Goal: Task Accomplishment & Management: Manage account settings

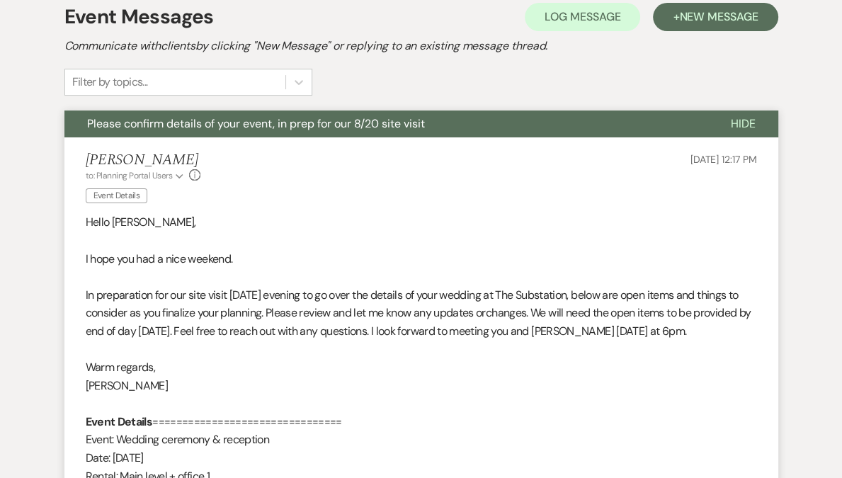
scroll to position [273, 0]
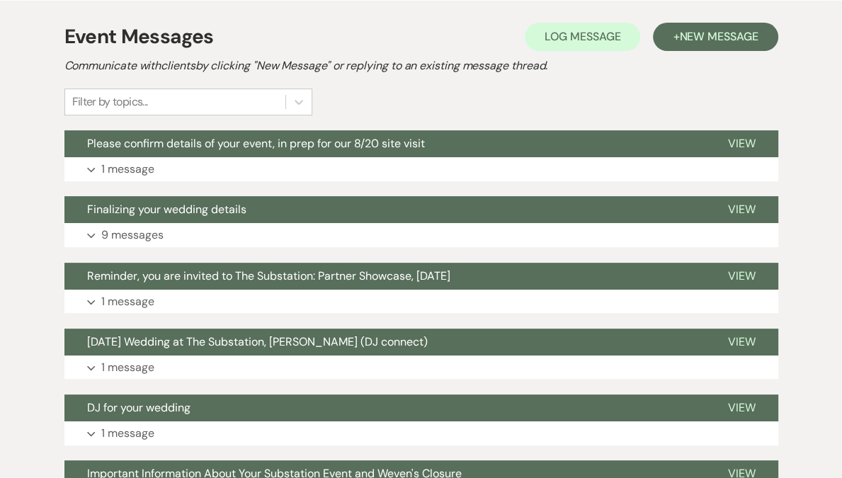
click at [263, 153] on button "Please confirm details of your event, in prep for our 8/20 site visit" at bounding box center [384, 143] width 641 height 27
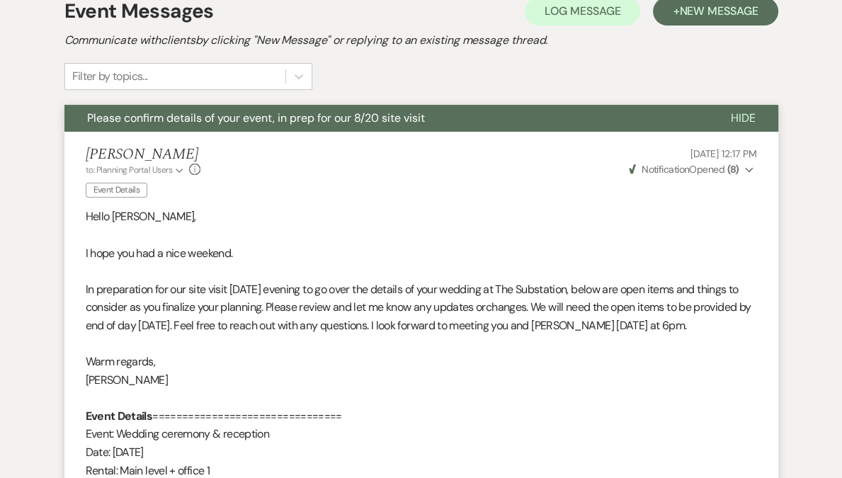
scroll to position [299, 0]
click at [689, 172] on span "Notification" at bounding box center [665, 169] width 47 height 13
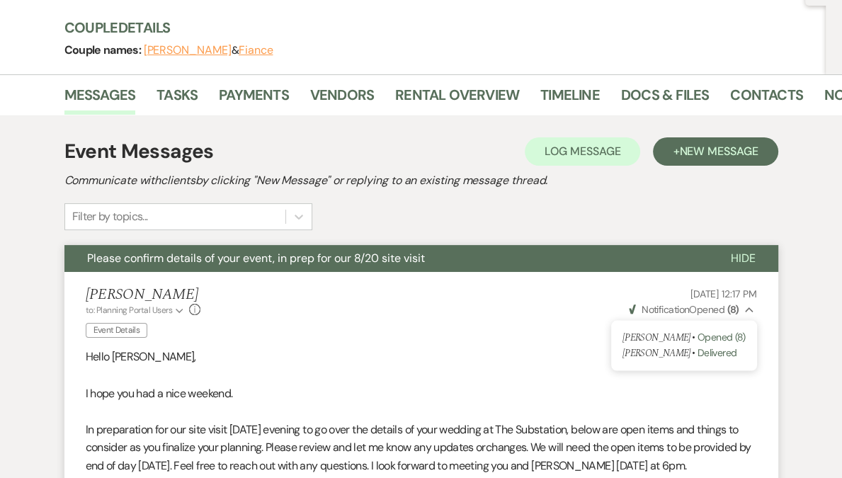
scroll to position [0, 0]
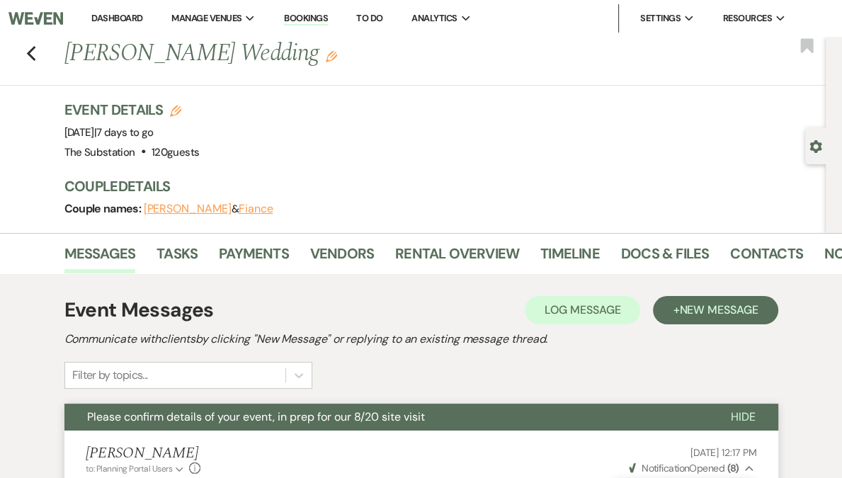
click at [142, 18] on link "Dashboard" at bounding box center [116, 18] width 51 height 12
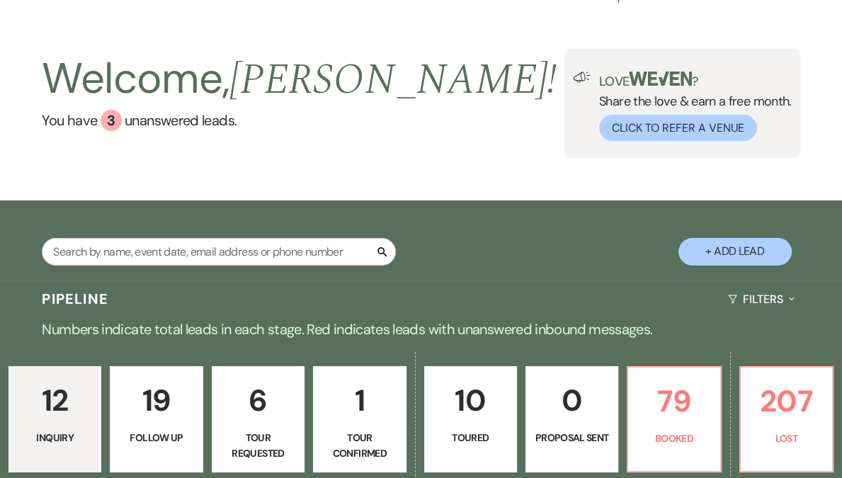
scroll to position [196, 0]
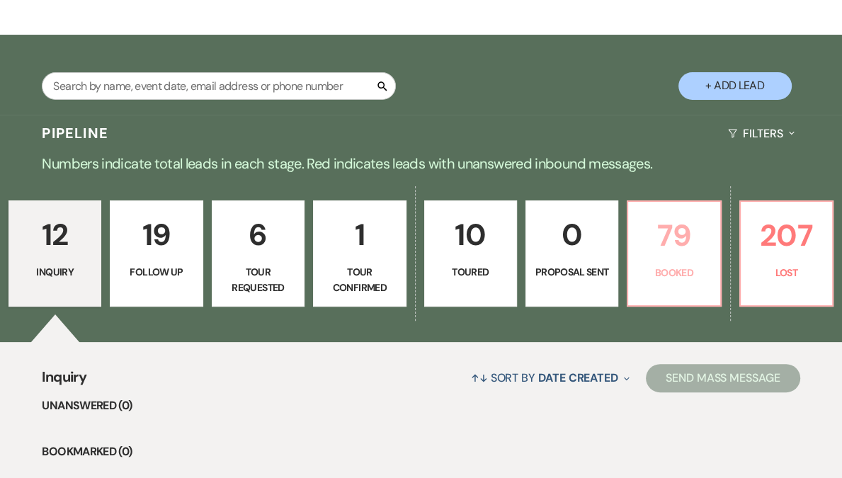
click at [637, 252] on p "79" at bounding box center [674, 235] width 74 height 47
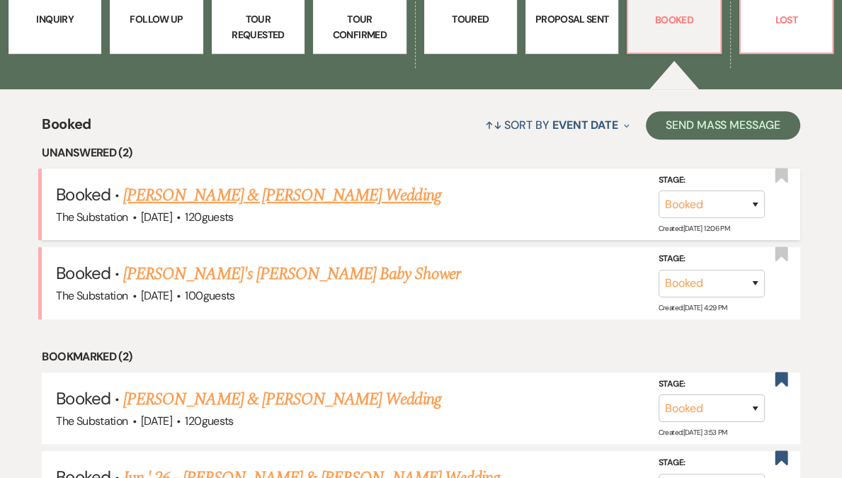
scroll to position [497, 0]
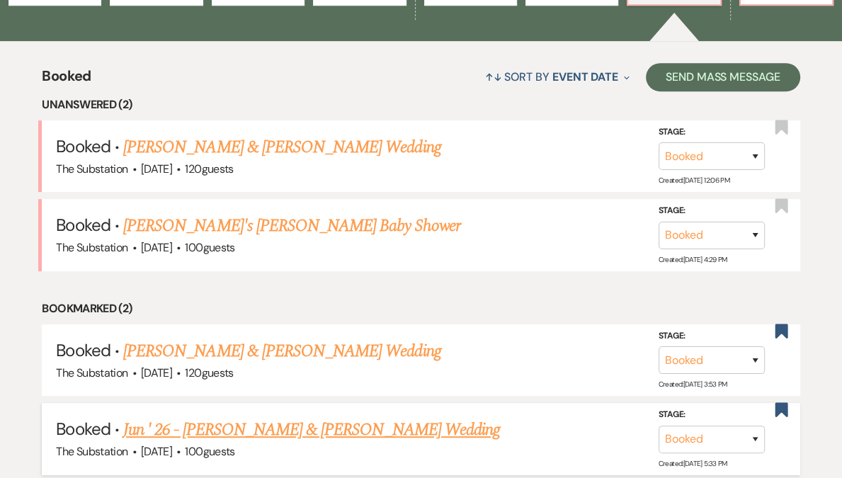
click at [239, 431] on link "Jun ' 26 - James Mealey & Alisha Musau's Wedding" at bounding box center [311, 430] width 377 height 26
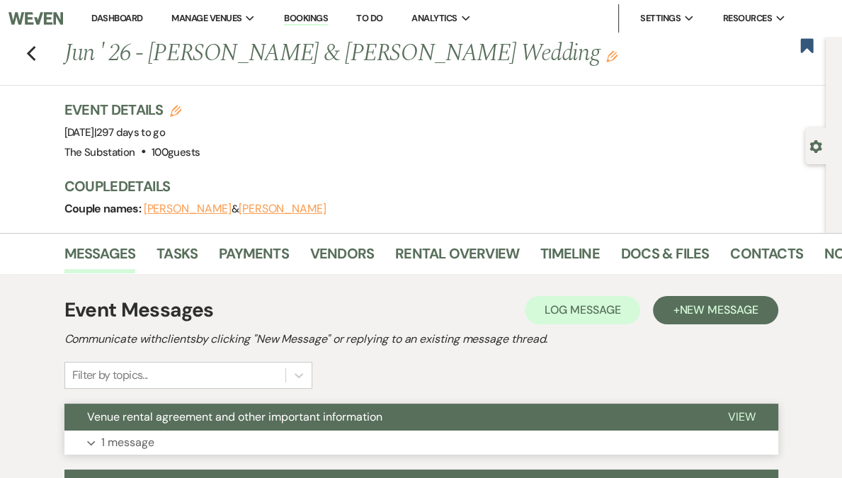
scroll to position [187, 0]
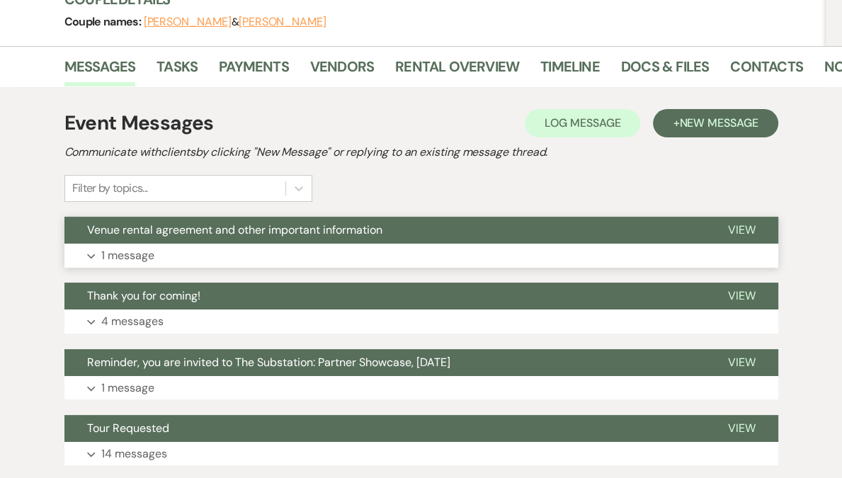
click at [230, 256] on button "Expand 1 message" at bounding box center [421, 256] width 714 height 24
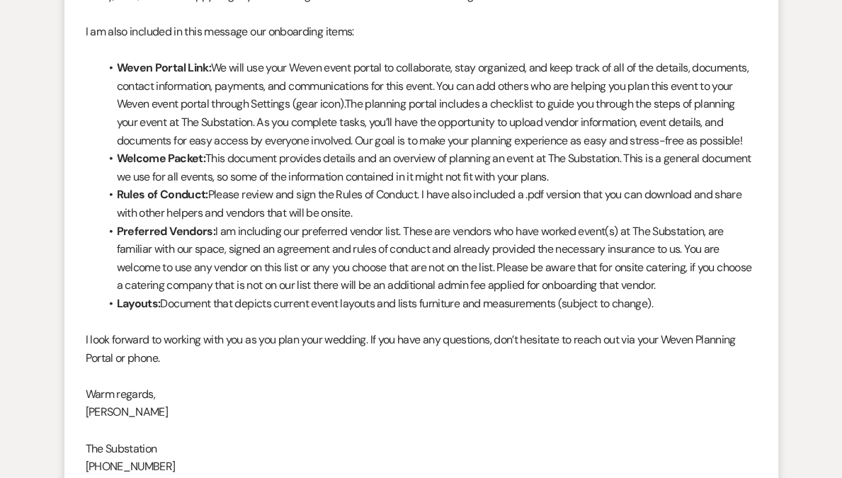
scroll to position [0, 0]
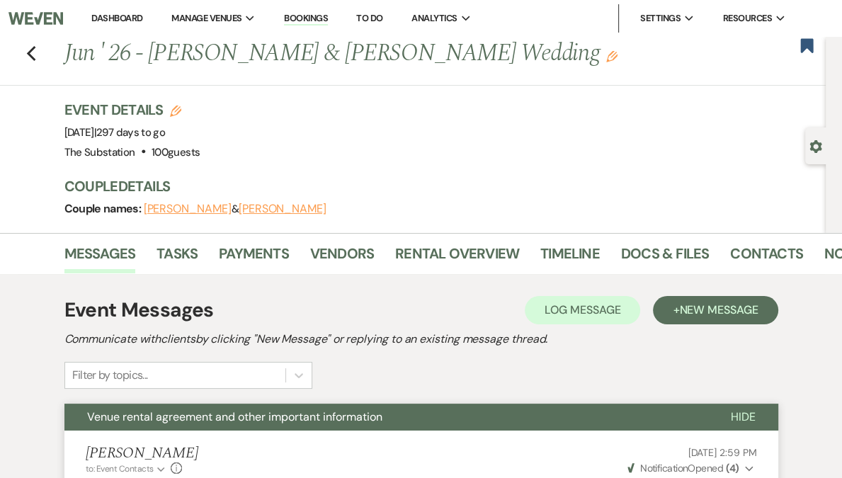
click at [142, 14] on link "Dashboard" at bounding box center [116, 18] width 51 height 12
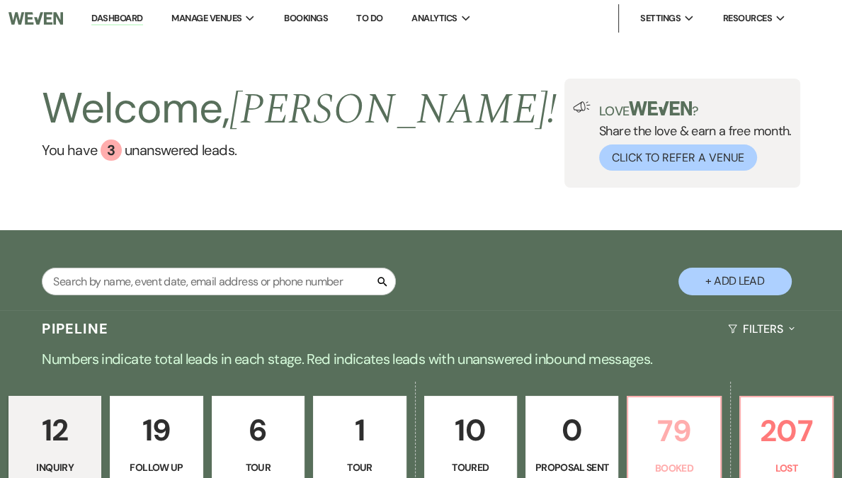
click at [637, 434] on p "79" at bounding box center [674, 430] width 74 height 47
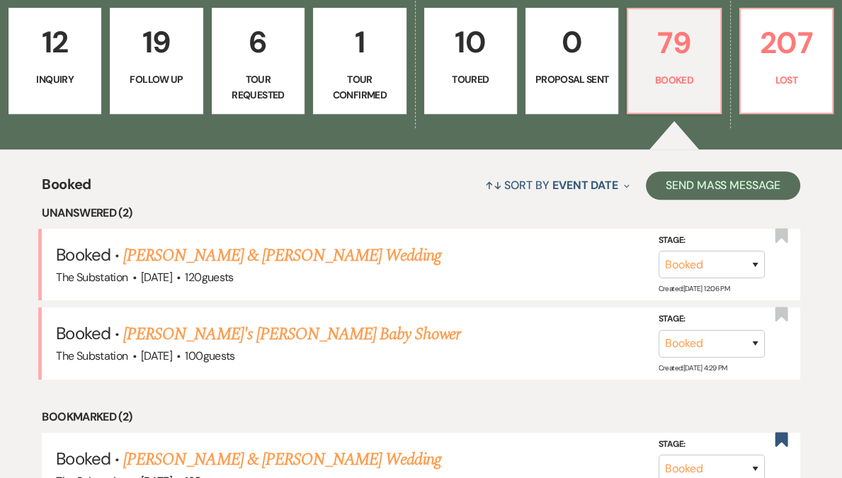
scroll to position [547, 0]
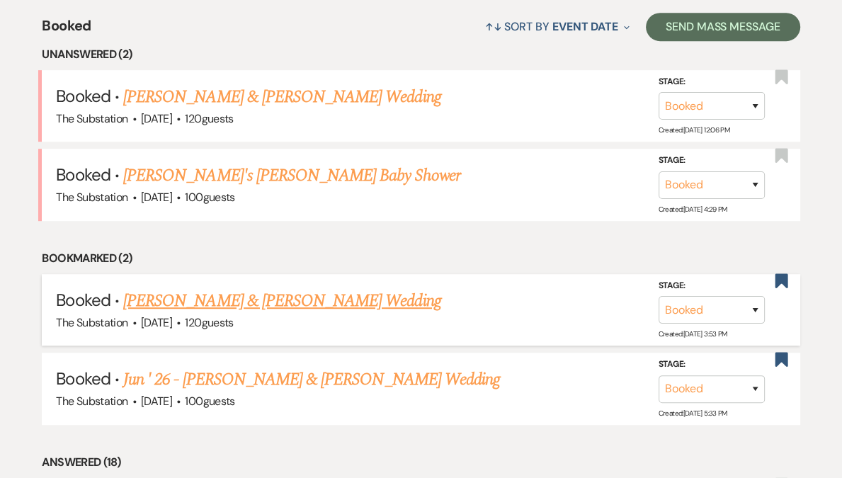
click at [254, 304] on link "Laura Hall & Colin Hennesey's Wedding" at bounding box center [281, 301] width 317 height 26
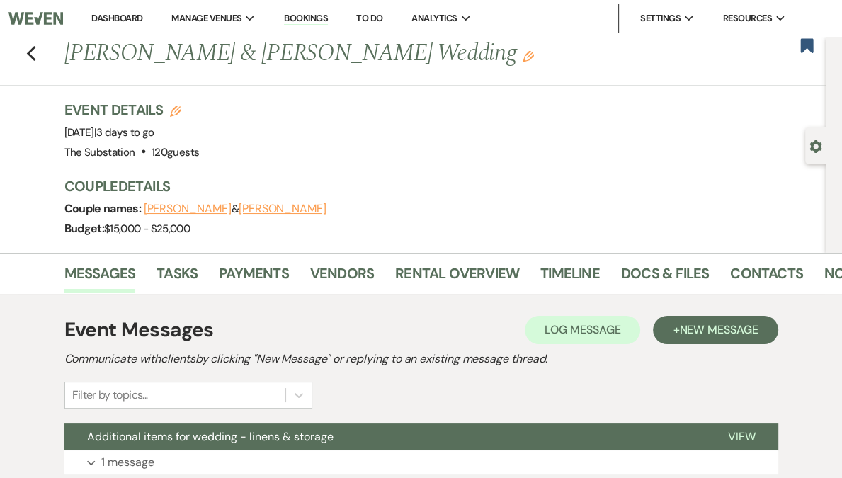
scroll to position [218, 0]
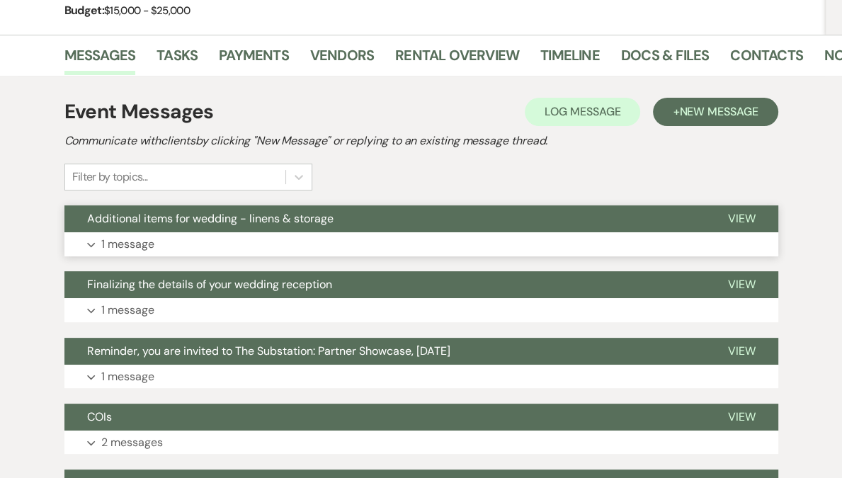
click at [235, 249] on button "Expand 1 message" at bounding box center [421, 244] width 714 height 24
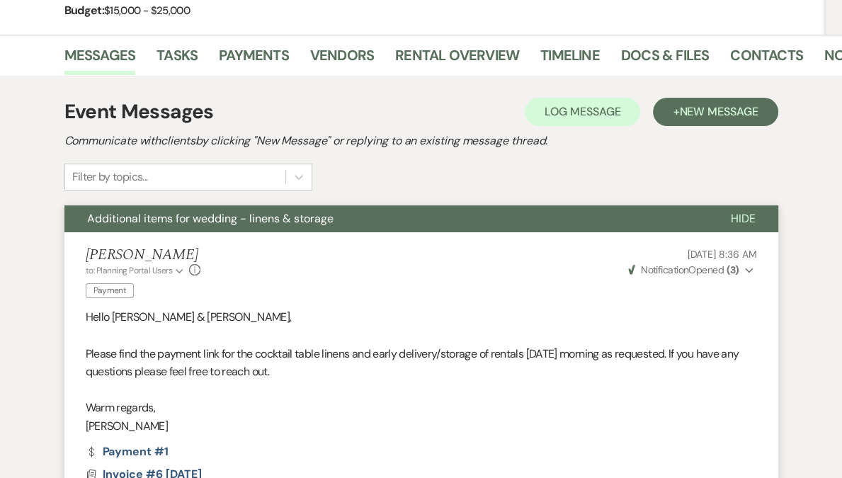
click at [728, 271] on strong "( 3 )" at bounding box center [732, 270] width 13 height 13
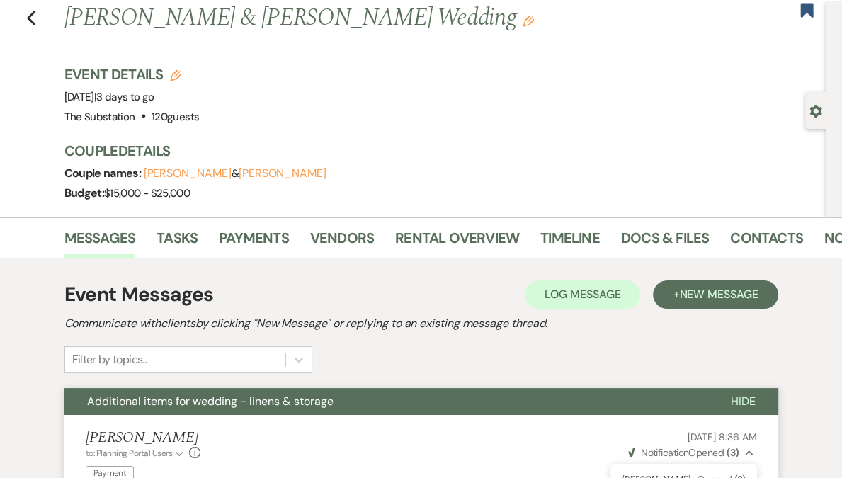
scroll to position [0, 0]
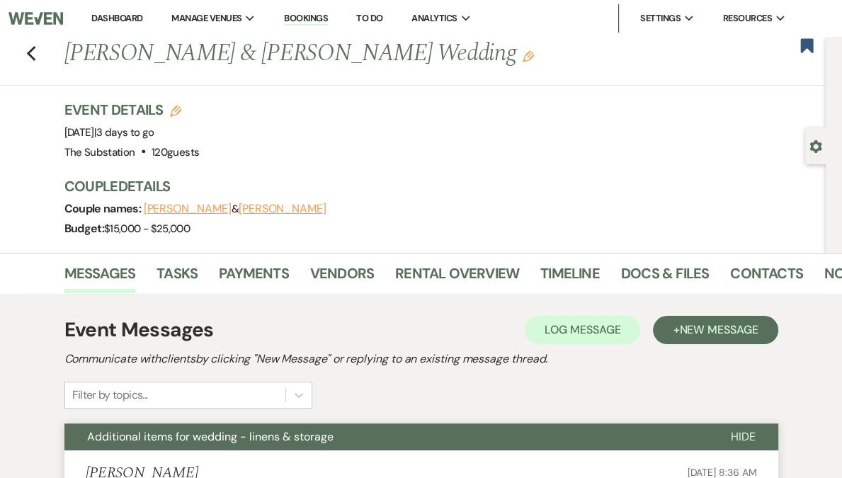
click at [142, 19] on link "Dashboard" at bounding box center [116, 18] width 51 height 12
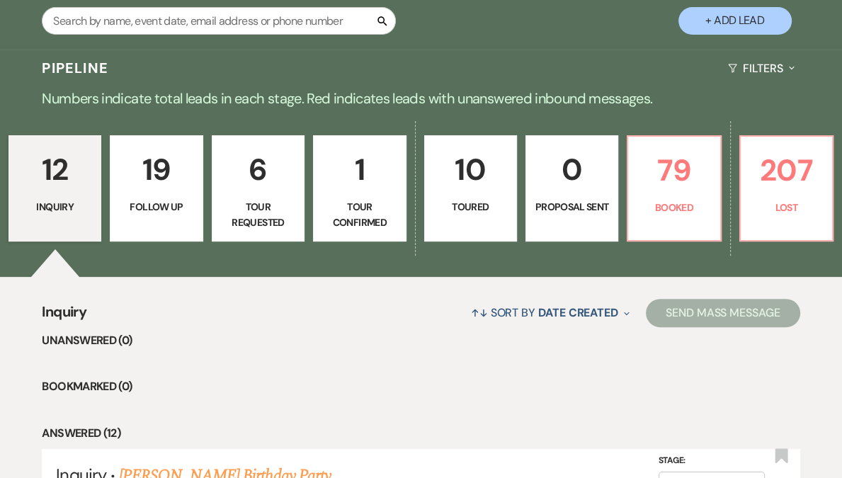
scroll to position [371, 0]
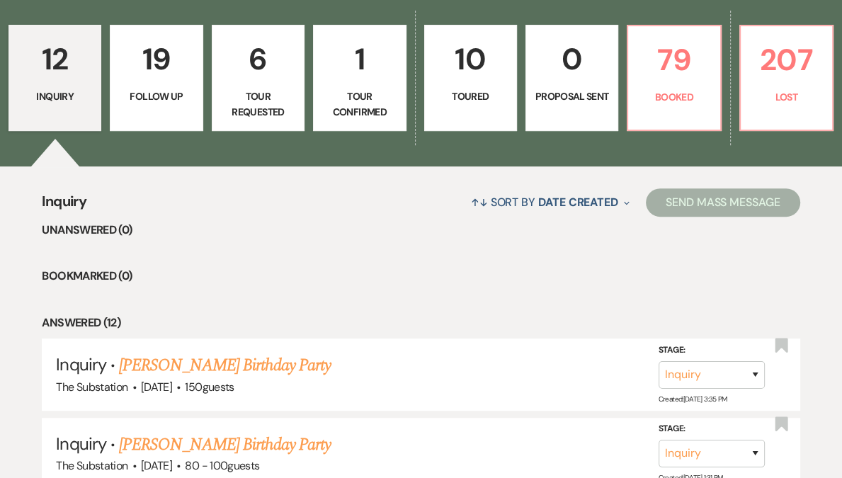
click at [169, 192] on div "↑↓ Sort By Date Created Expand Send Mass Message" at bounding box center [443, 202] width 714 height 38
click at [216, 370] on link "Lanajah Simon's Birthday Party" at bounding box center [225, 366] width 212 height 26
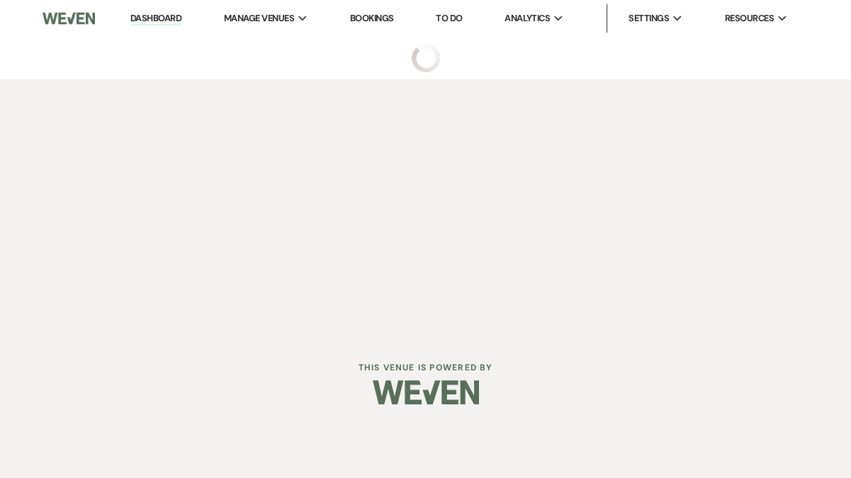
select select "12"
select select "4"
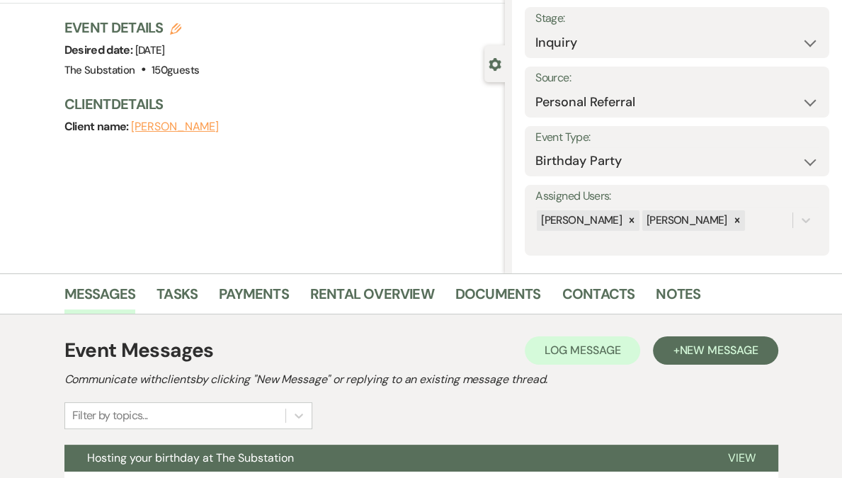
scroll to position [211, 0]
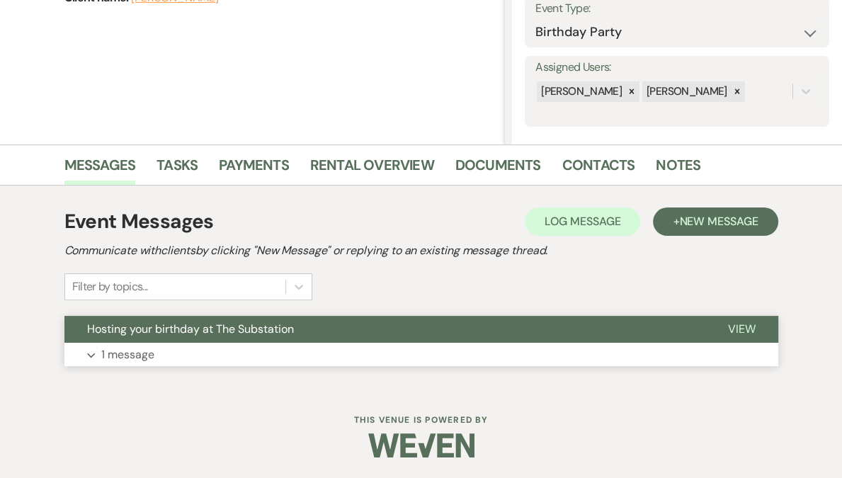
click at [223, 354] on button "Expand 1 message" at bounding box center [421, 355] width 714 height 24
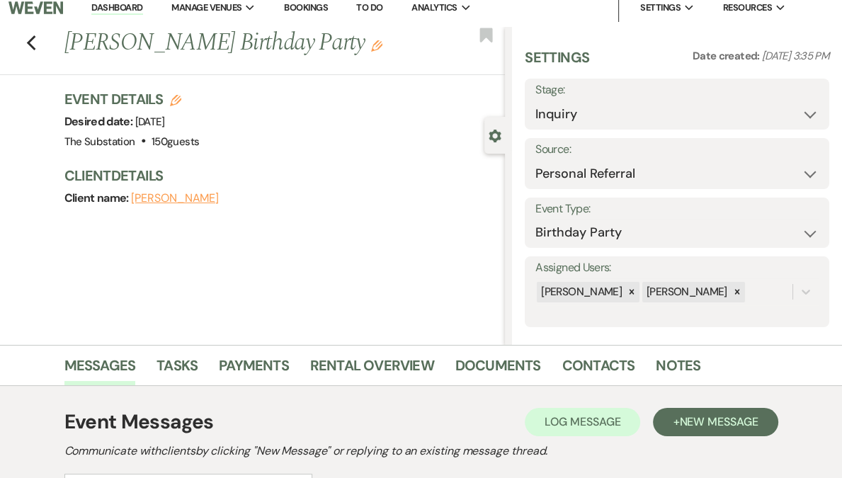
scroll to position [0, 0]
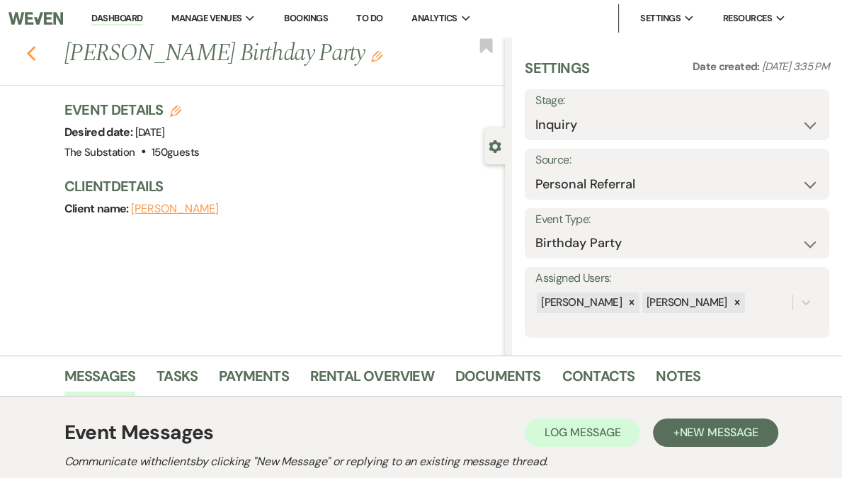
click at [37, 54] on icon "Previous" at bounding box center [31, 53] width 11 height 17
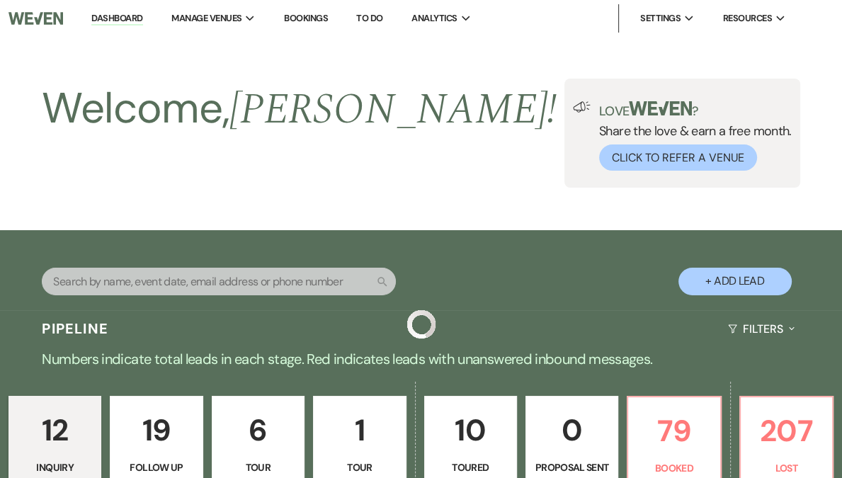
scroll to position [371, 0]
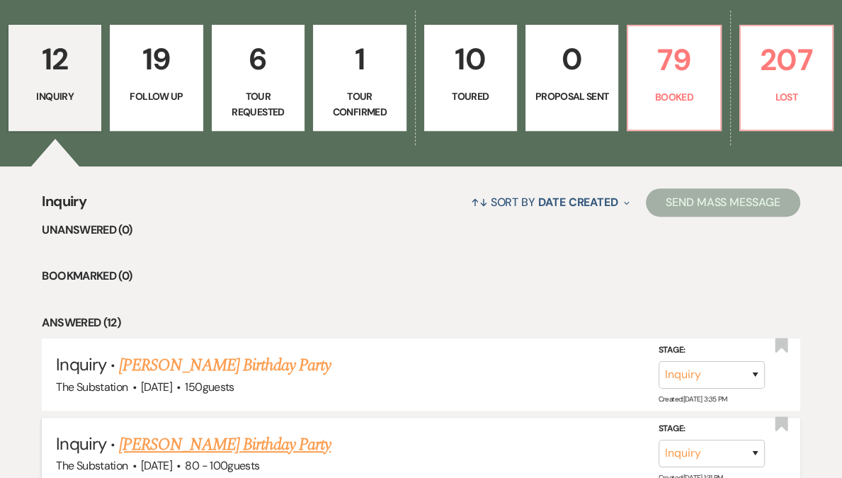
click at [208, 446] on link "Derica L Carty's Birthday Party" at bounding box center [225, 445] width 212 height 26
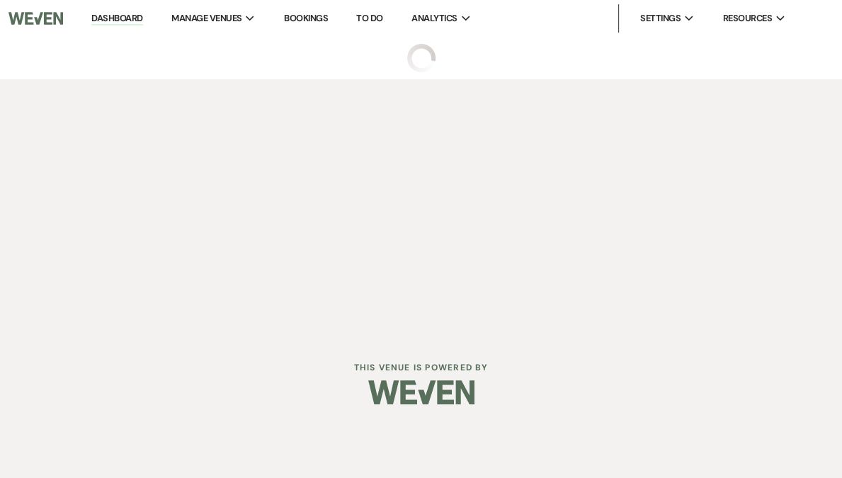
select select "5"
select select "4"
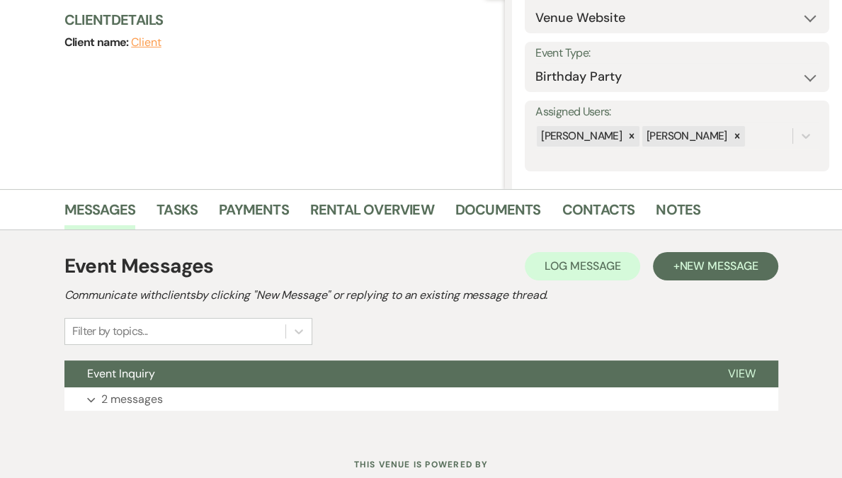
scroll to position [204, 0]
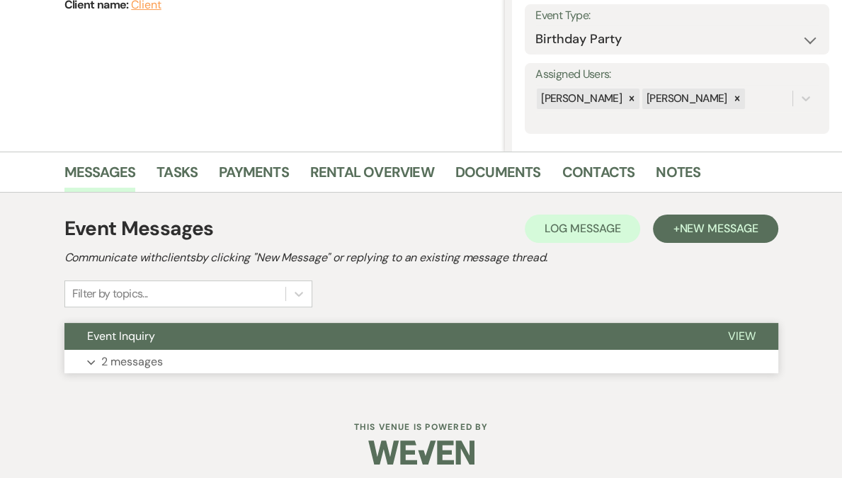
click at [186, 368] on button "Expand 2 messages" at bounding box center [421, 362] width 714 height 24
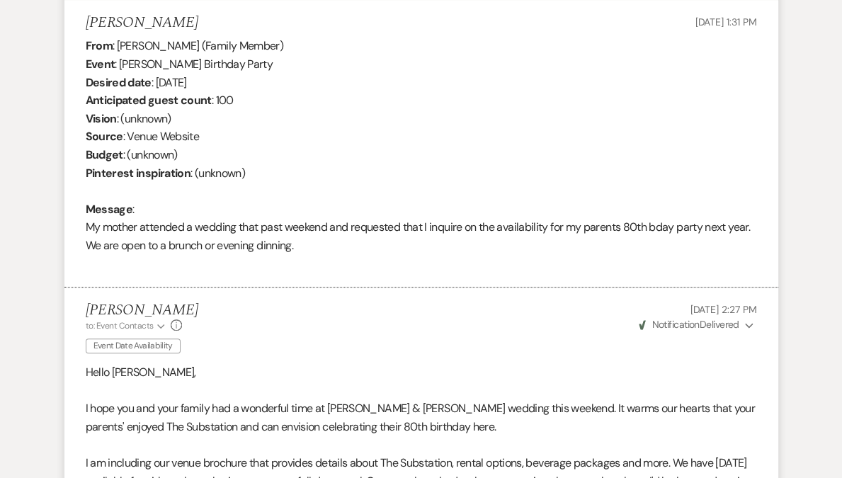
scroll to position [752, 0]
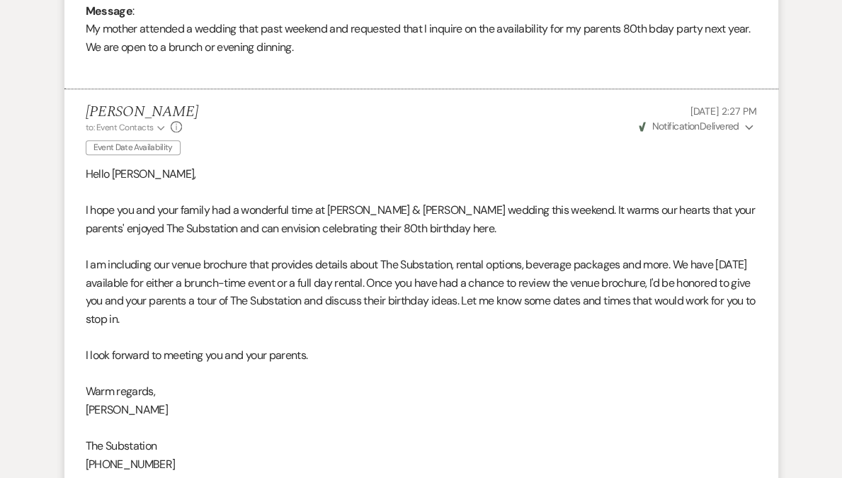
click at [235, 310] on p "I am including our venue brochure that provides details about The Substation, r…" at bounding box center [422, 292] width 672 height 72
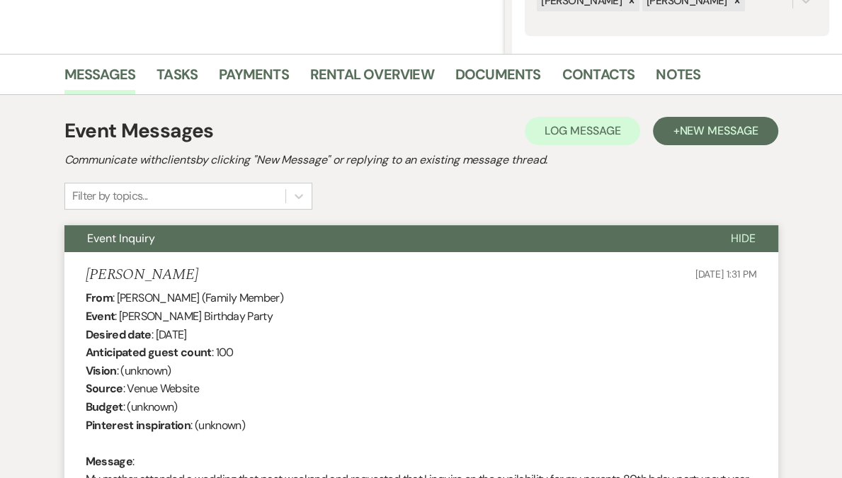
scroll to position [0, 0]
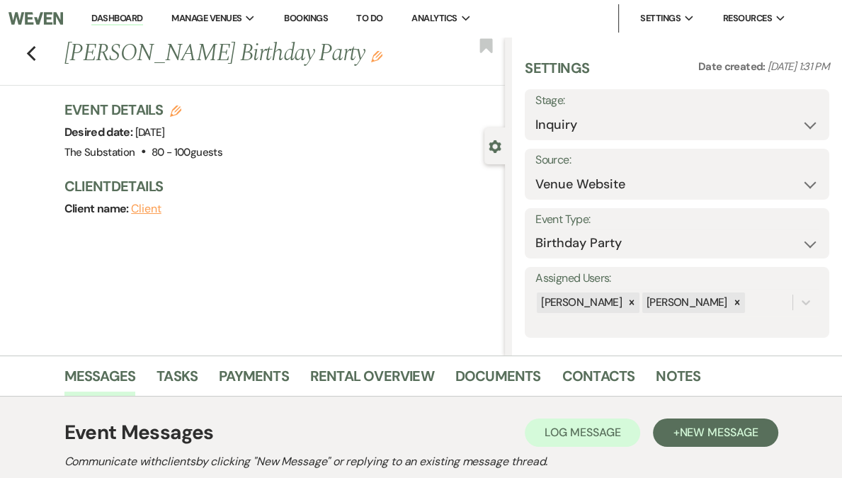
click at [142, 18] on link "Dashboard" at bounding box center [116, 18] width 51 height 13
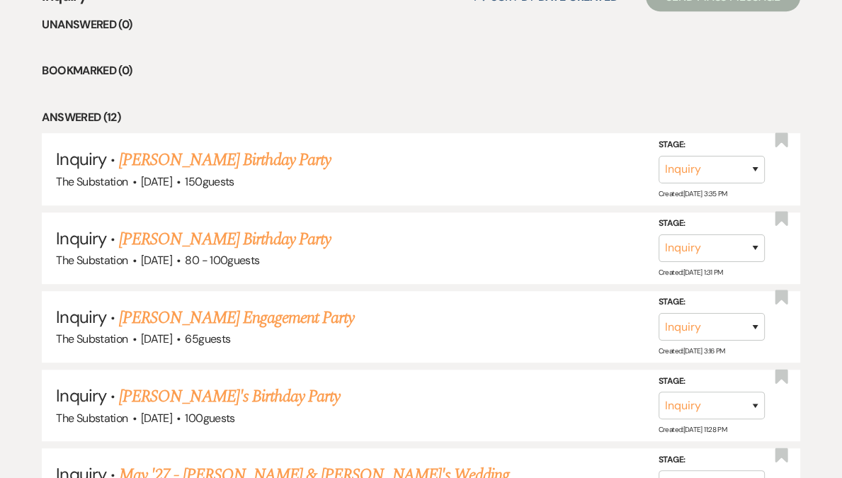
scroll to position [577, 0]
click at [164, 314] on link "Antonia Hylton's Engagement Party" at bounding box center [236, 318] width 235 height 26
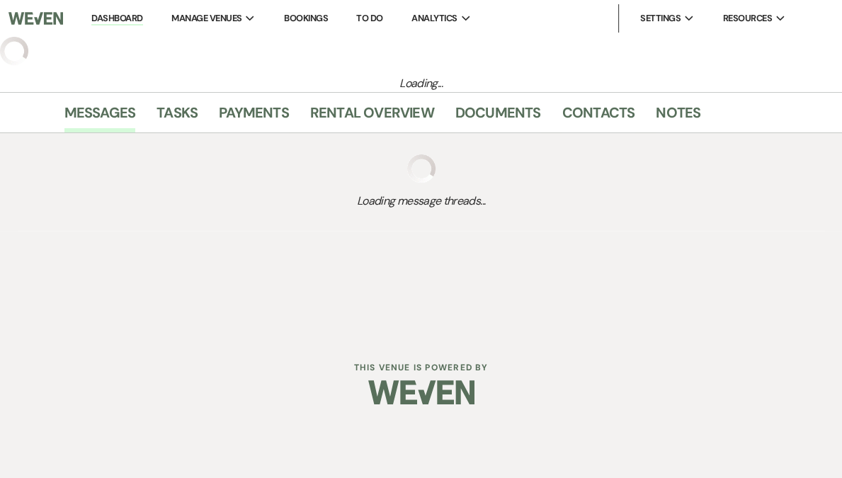
select select "5"
select select "10"
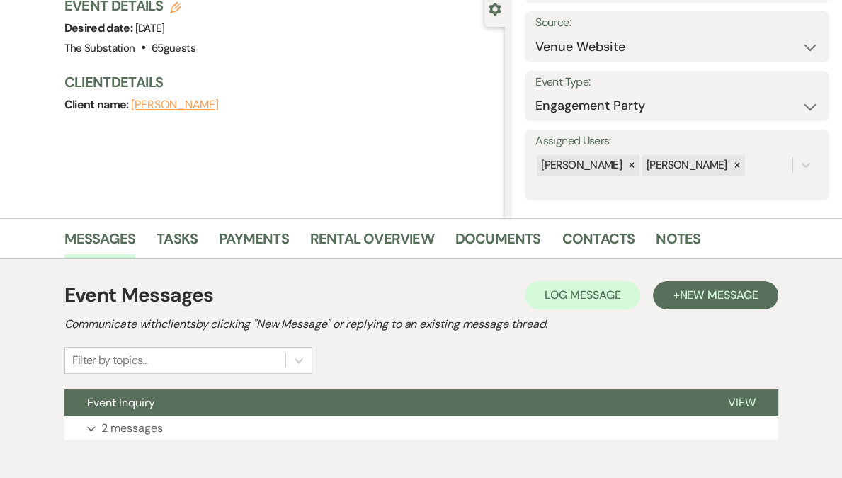
scroll to position [211, 0]
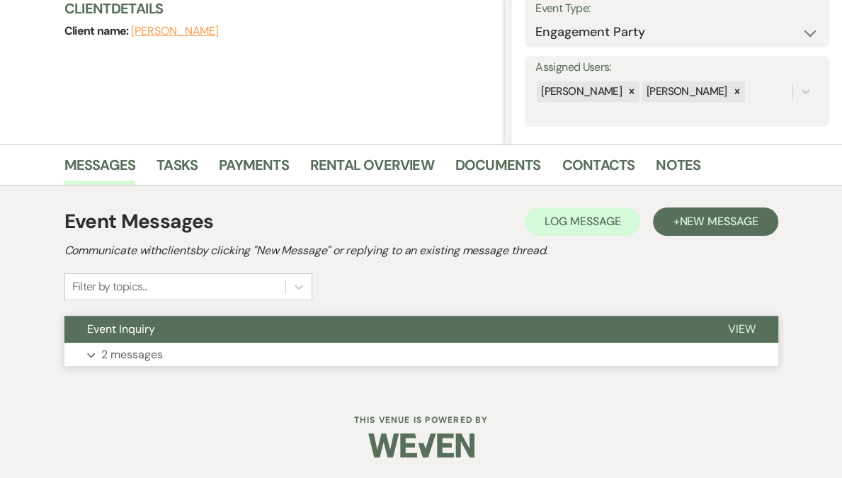
click at [151, 351] on p "2 messages" at bounding box center [132, 355] width 62 height 18
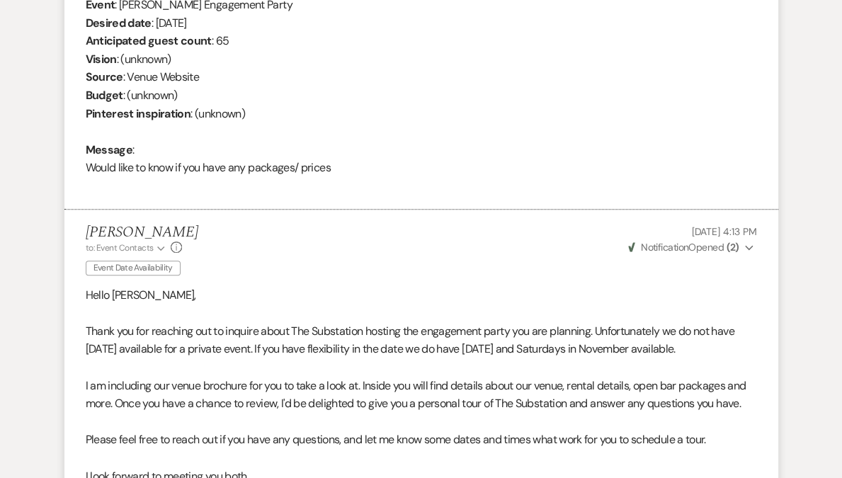
scroll to position [553, 0]
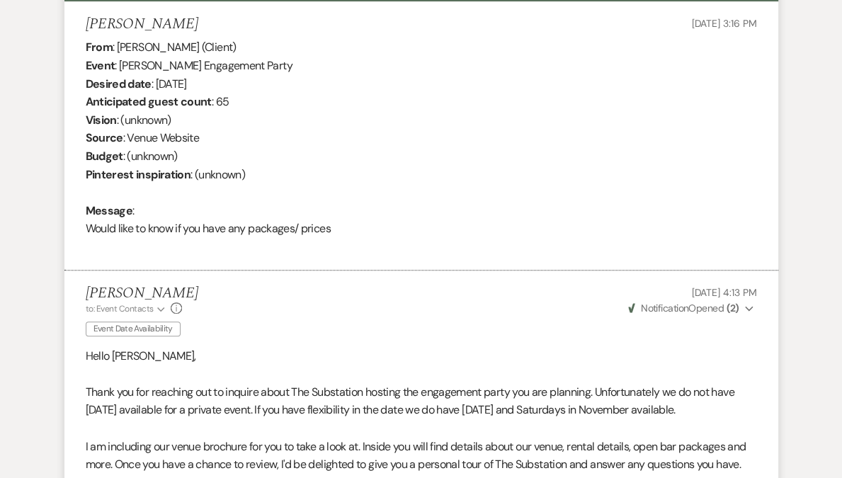
click at [725, 304] on span "Weven Check Notification Opened ( 2 )" at bounding box center [683, 308] width 111 height 13
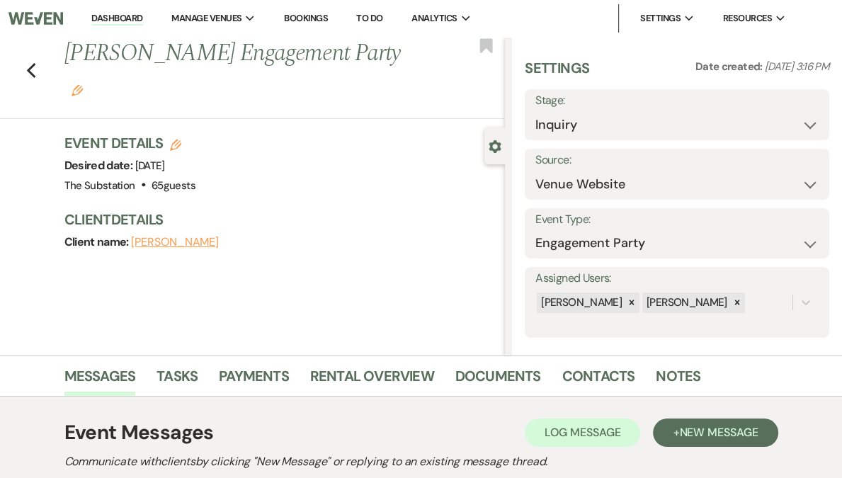
click at [142, 13] on link "Dashboard" at bounding box center [116, 18] width 51 height 13
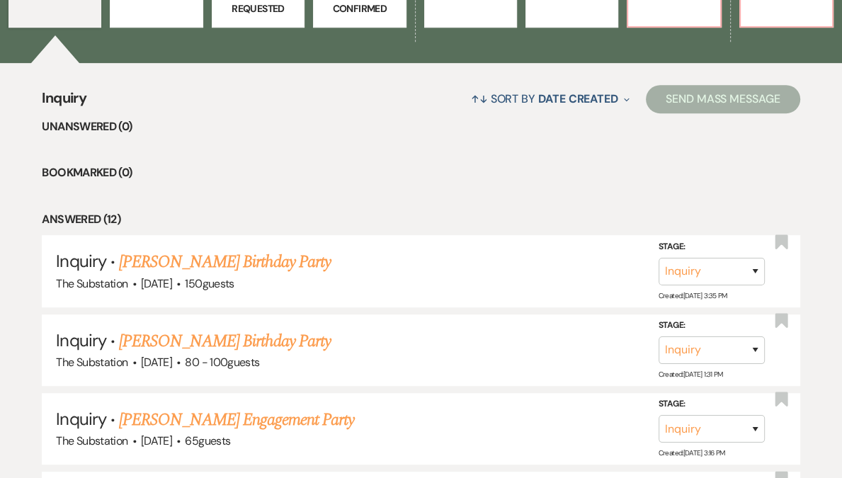
scroll to position [188, 0]
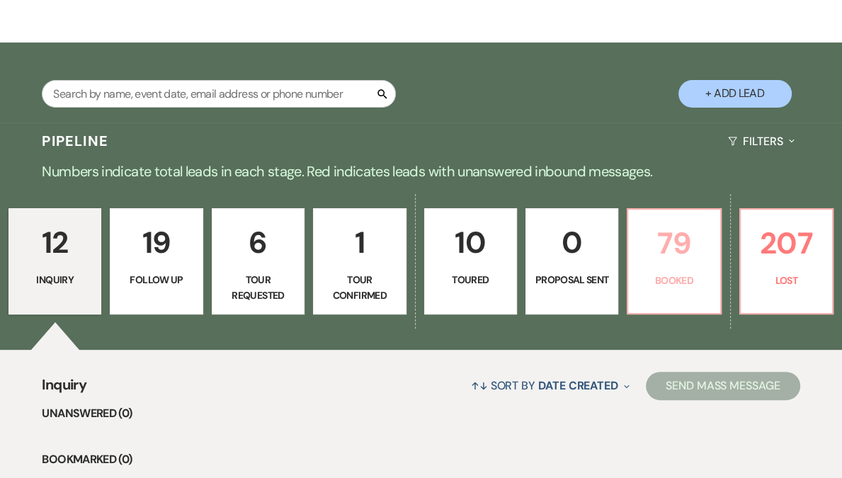
click at [649, 273] on p "Booked" at bounding box center [674, 281] width 74 height 16
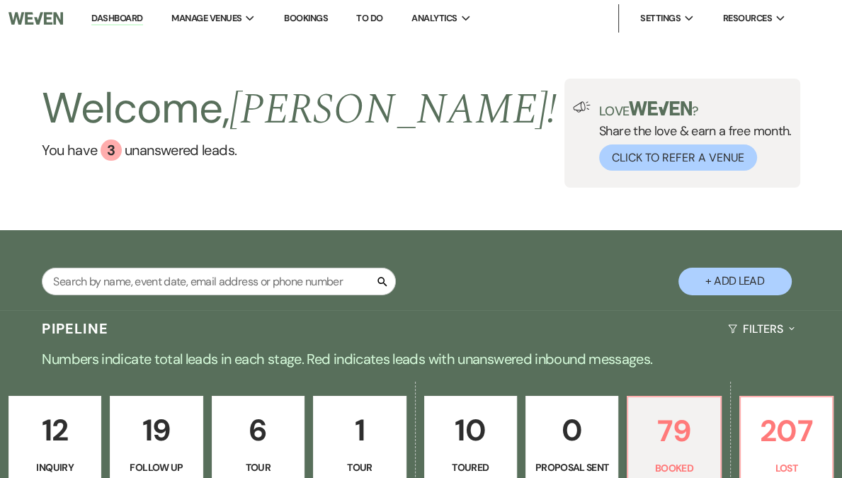
click at [249, 189] on div "Welcome, Vickie ! You have 3 unanswered lead s . Love ? Share the love & earn a…" at bounding box center [421, 133] width 842 height 193
click at [359, 113] on div "Welcome, Vickie ! You have 3 unanswered lead s . Love ? Share the love & earn a…" at bounding box center [421, 133] width 842 height 109
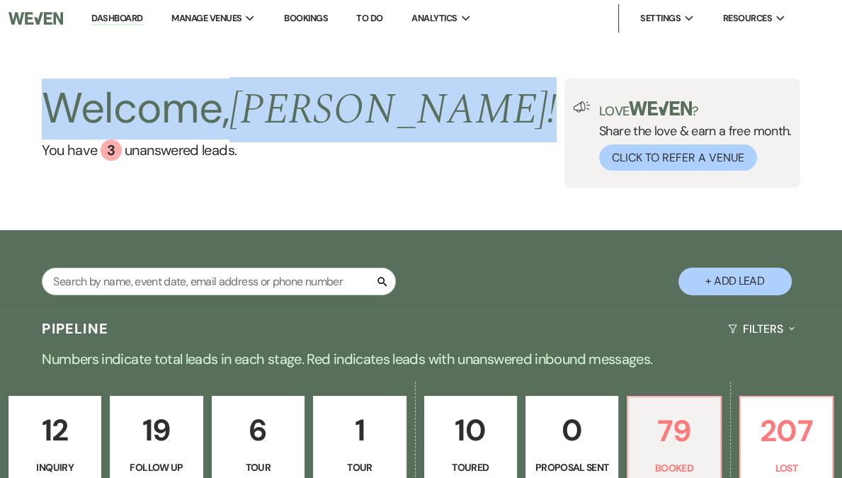
drag, startPoint x: 359, startPoint y: 113, endPoint x: 51, endPoint y: 116, distance: 308.2
click at [51, 116] on div "Welcome, Vickie ! You have 3 unanswered lead s . Love ? Share the love & earn a…" at bounding box center [421, 133] width 842 height 109
click at [152, 86] on h2 "Welcome, Vickie !" at bounding box center [299, 109] width 515 height 61
drag, startPoint x: 363, startPoint y: 111, endPoint x: 33, endPoint y: 123, distance: 330.3
click at [33, 123] on div "Welcome, Vickie ! You have 3 unanswered lead s . Love ? Share the love & earn a…" at bounding box center [421, 133] width 842 height 109
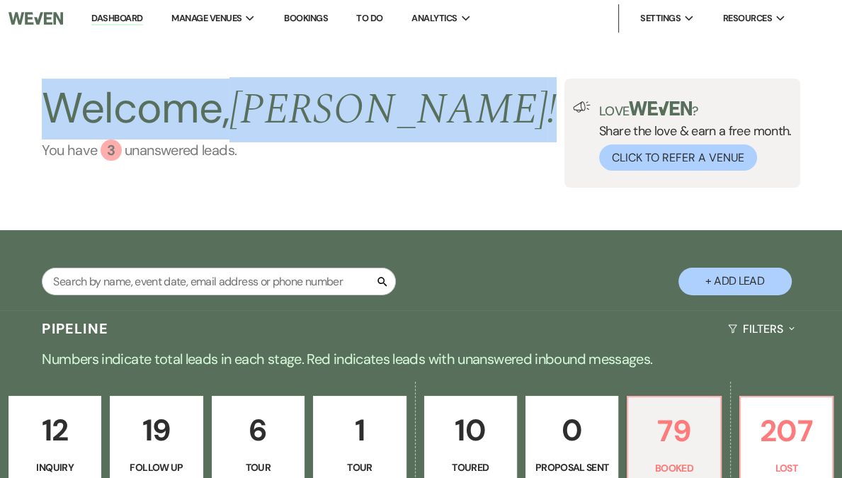
click at [64, 145] on link "You have 3 unanswered lead s ." at bounding box center [299, 150] width 515 height 21
click at [118, 115] on h2 "Welcome, Vickie !" at bounding box center [299, 109] width 515 height 61
